Goal: Transaction & Acquisition: Obtain resource

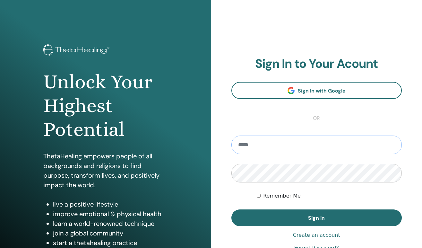
type input "**********"
click at [316, 218] on button "Sign In" at bounding box center [316, 217] width 171 height 17
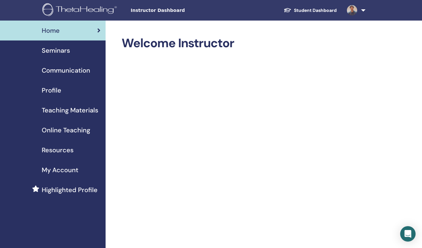
click at [67, 170] on span "My Account" at bounding box center [60, 170] width 37 height 10
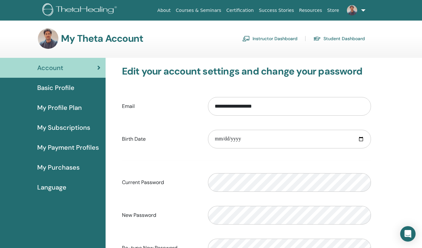
click at [69, 147] on span "My Payment Profiles" at bounding box center [68, 147] width 62 height 10
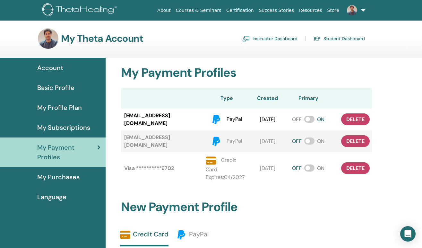
click at [59, 176] on span "My Purchases" at bounding box center [58, 177] width 42 height 10
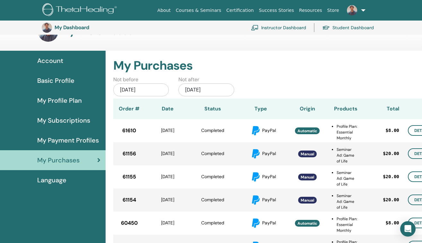
scroll to position [46, 0]
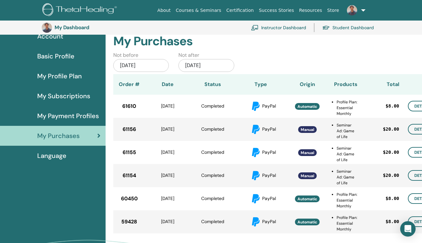
click at [261, 49] on div "My Purchases Not before [DATE] Not after [DATE] Order # Date Status Type Origin…" at bounding box center [265, 129] width 304 height 207
click at [413, 106] on link "Details" at bounding box center [422, 106] width 29 height 11
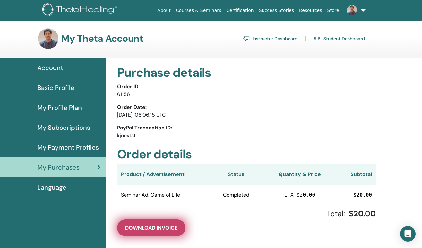
click at [173, 224] on button "Download Invoice" at bounding box center [151, 227] width 68 height 17
click at [165, 228] on span "Download Invoice" at bounding box center [151, 227] width 52 height 7
click at [165, 232] on button "Download Invoice" at bounding box center [151, 227] width 68 height 17
click at [155, 227] on span "Download Invoice" at bounding box center [151, 227] width 52 height 7
